Goal: Check status: Check status

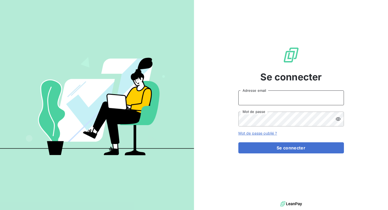
click at [265, 103] on input "Adresse email" at bounding box center [291, 97] width 106 height 15
click at [288, 176] on div "Se connecter Adresse email Mot de passe Mot de passe oublié ? Se connecter" at bounding box center [291, 100] width 106 height 200
click at [257, 99] on input "Adresse email" at bounding box center [291, 97] width 106 height 15
type input "[PERSON_NAME][EMAIL_ADDRESS][DOMAIN_NAME]"
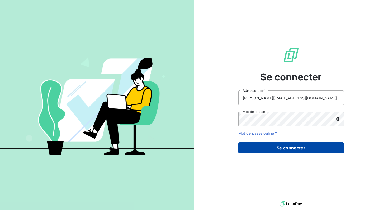
click at [264, 150] on button "Se connecter" at bounding box center [291, 147] width 106 height 11
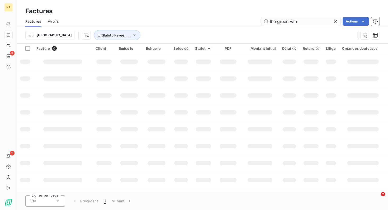
click at [303, 22] on input "the green van" at bounding box center [300, 21] width 79 height 8
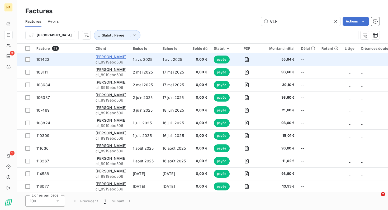
type input "VLF"
click at [107, 58] on span "[PERSON_NAME]" at bounding box center [111, 56] width 31 height 4
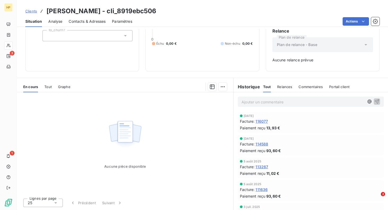
scroll to position [50, 0]
click at [264, 122] on span "116077" at bounding box center [261, 122] width 12 height 6
